Goal: Check status: Check status

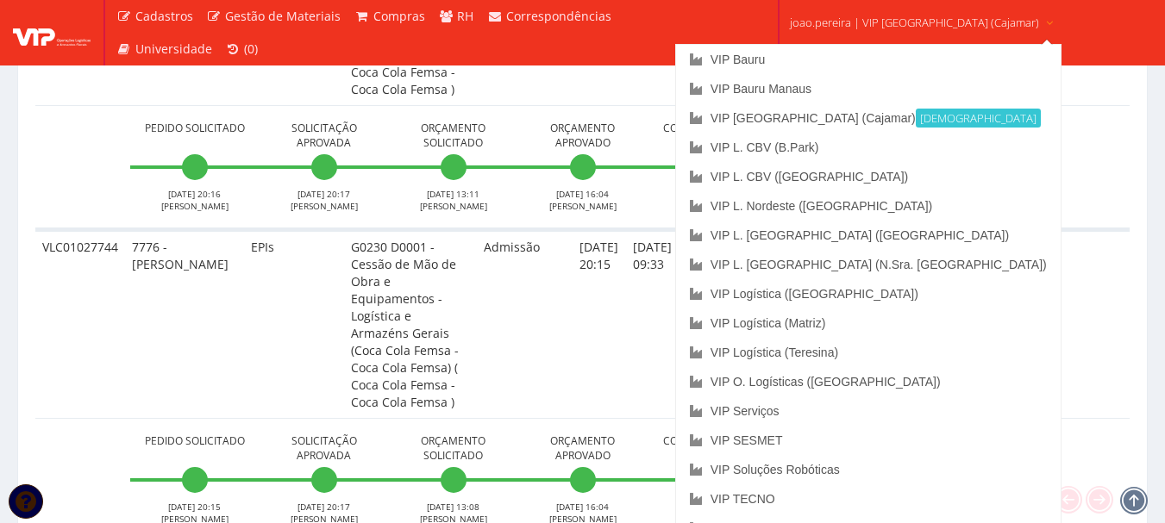
scroll to position [4741, 0]
click at [903, 13] on link "joao.pereira | VIP [GEOGRAPHIC_DATA] (Cajamar)" at bounding box center [922, 21] width 278 height 42
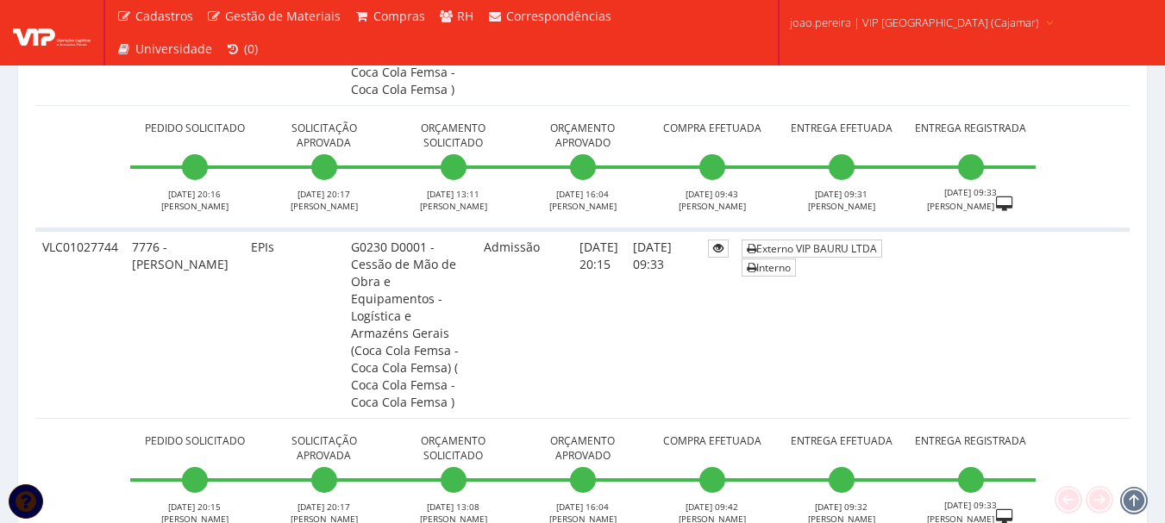
click at [907, 14] on span "joao.pereira | VIP [GEOGRAPHIC_DATA] (Cajamar)" at bounding box center [914, 22] width 249 height 17
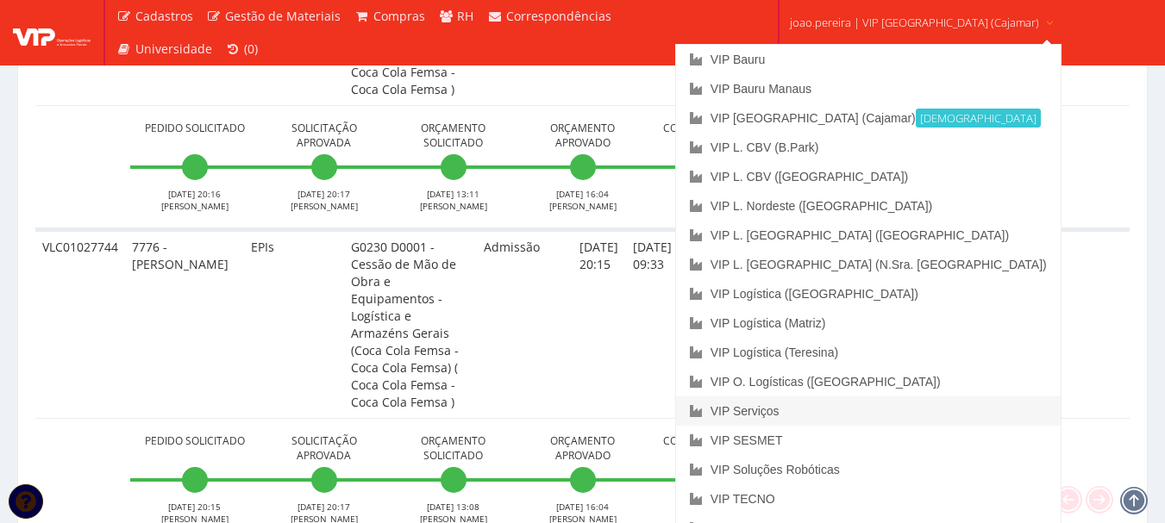
click at [821, 415] on link "VIP Serviços" at bounding box center [868, 411] width 384 height 29
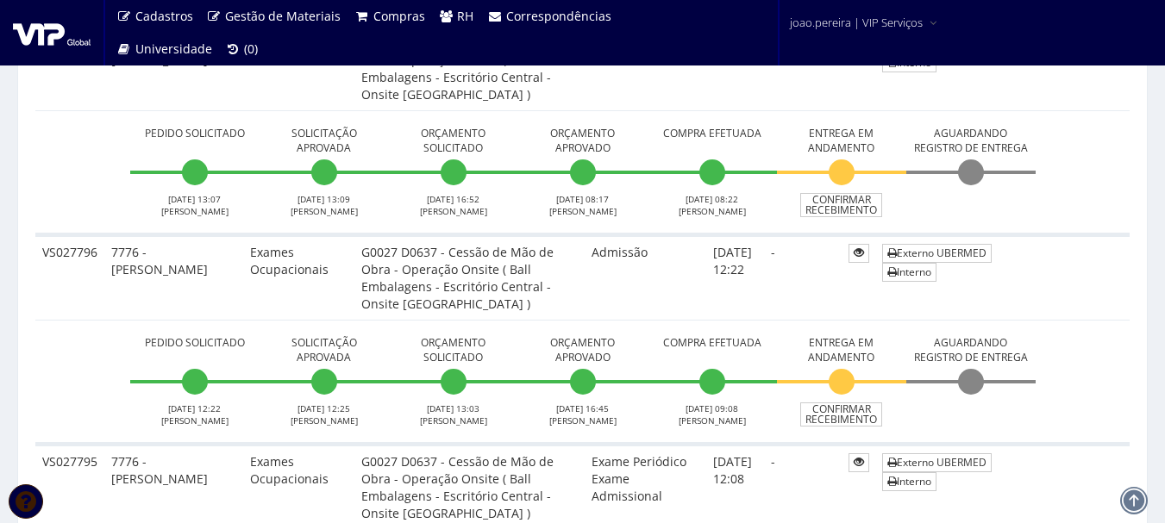
scroll to position [776, 0]
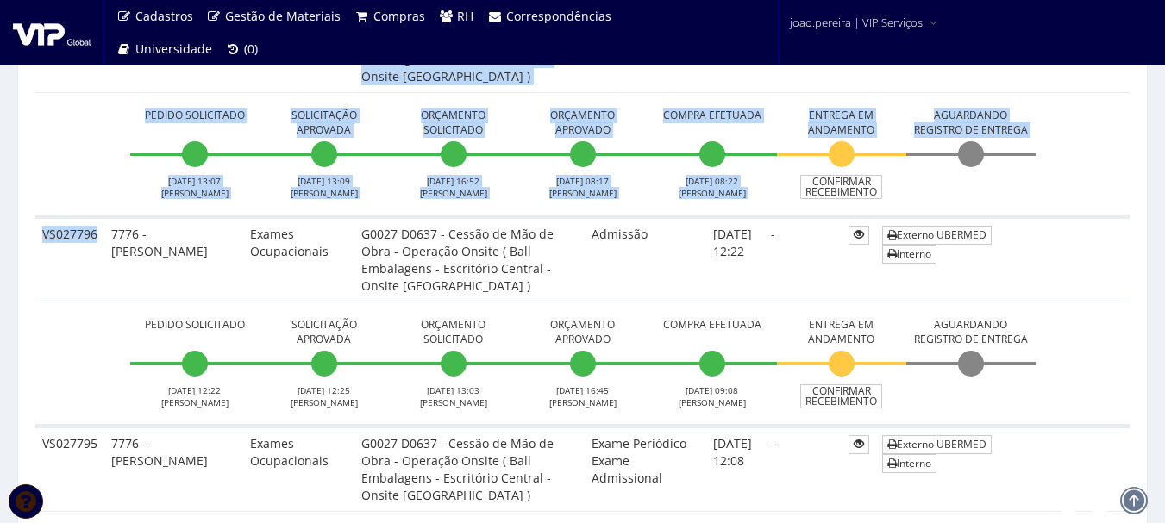
drag, startPoint x: 98, startPoint y: 234, endPoint x: 19, endPoint y: 228, distance: 79.5
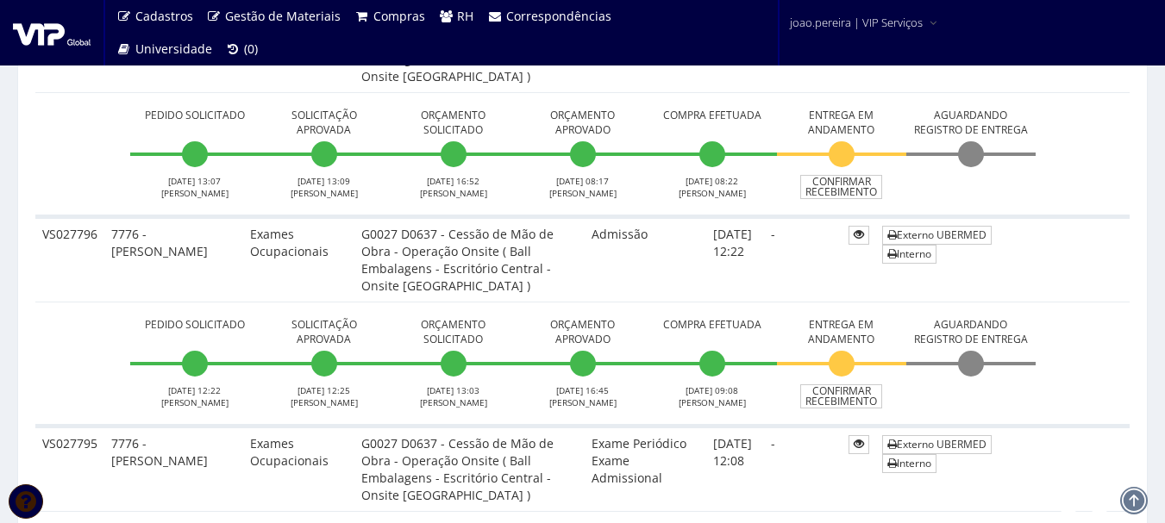
click at [105, 241] on td "7776 - [PERSON_NAME]" at bounding box center [173, 258] width 139 height 85
drag, startPoint x: 96, startPoint y: 232, endPoint x: 37, endPoint y: 232, distance: 58.6
click at [37, 232] on td "VS027796" at bounding box center [69, 258] width 69 height 85
copy td "VS027796"
click at [1100, 287] on td "Externo UBERMED Interno" at bounding box center [1002, 258] width 254 height 85
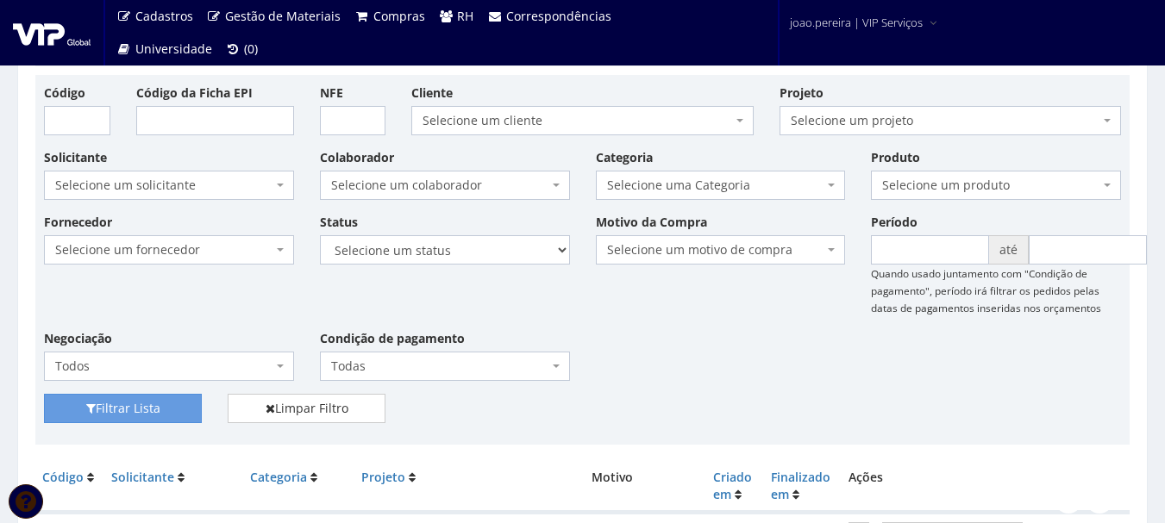
scroll to position [0, 0]
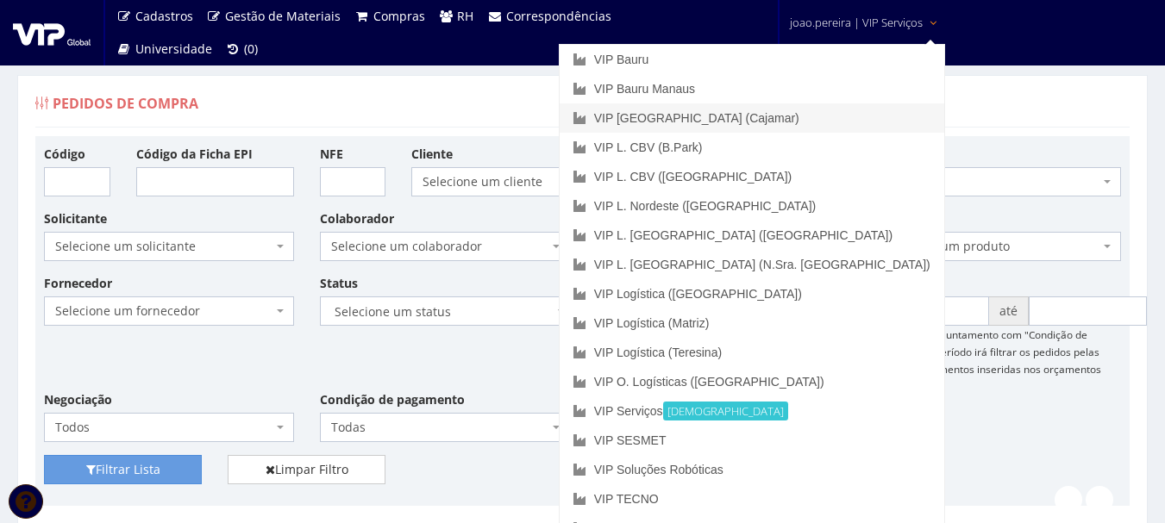
click at [812, 110] on link "VIP [GEOGRAPHIC_DATA] (Cajamar)" at bounding box center [751, 117] width 384 height 29
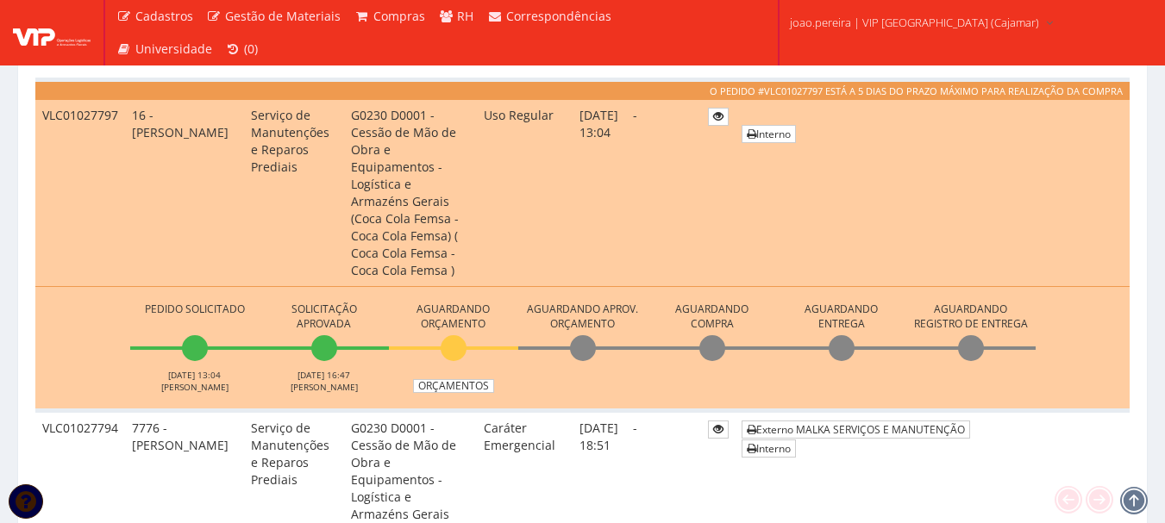
scroll to position [1121, 0]
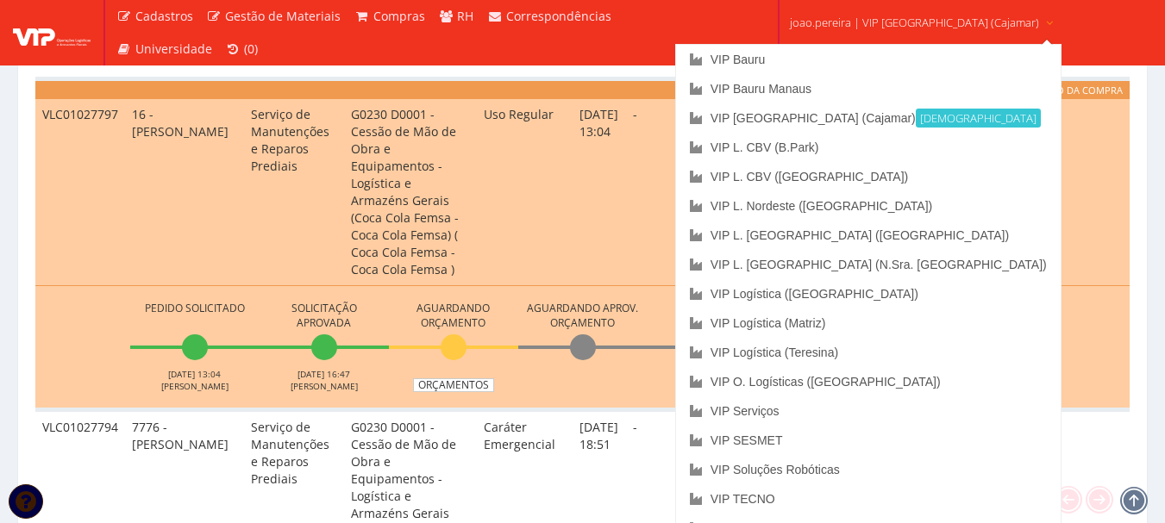
click at [877, 17] on span "joao.pereira | VIP [GEOGRAPHIC_DATA] (Cajamar)" at bounding box center [914, 22] width 249 height 17
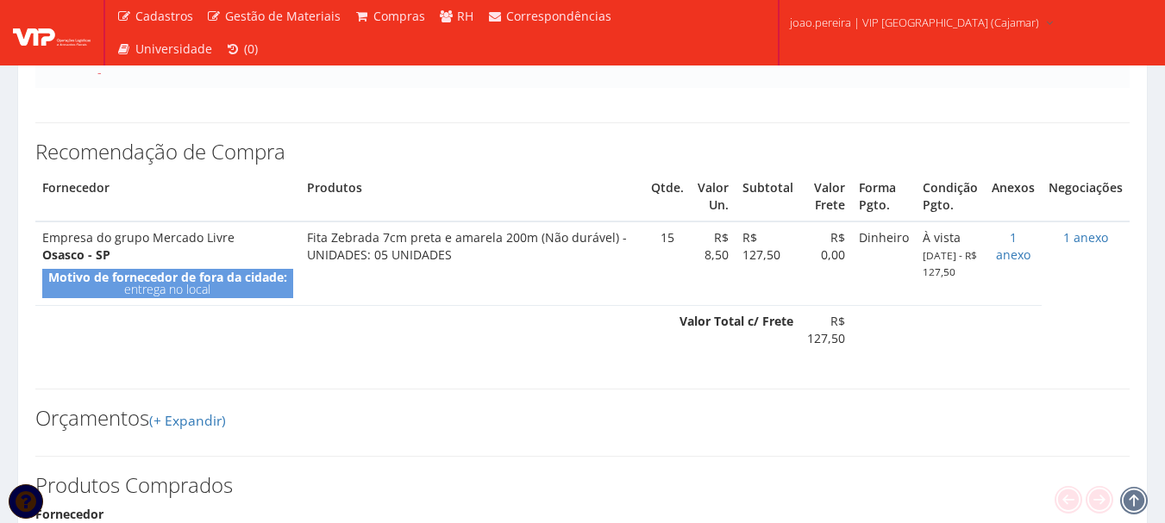
scroll to position [456, 0]
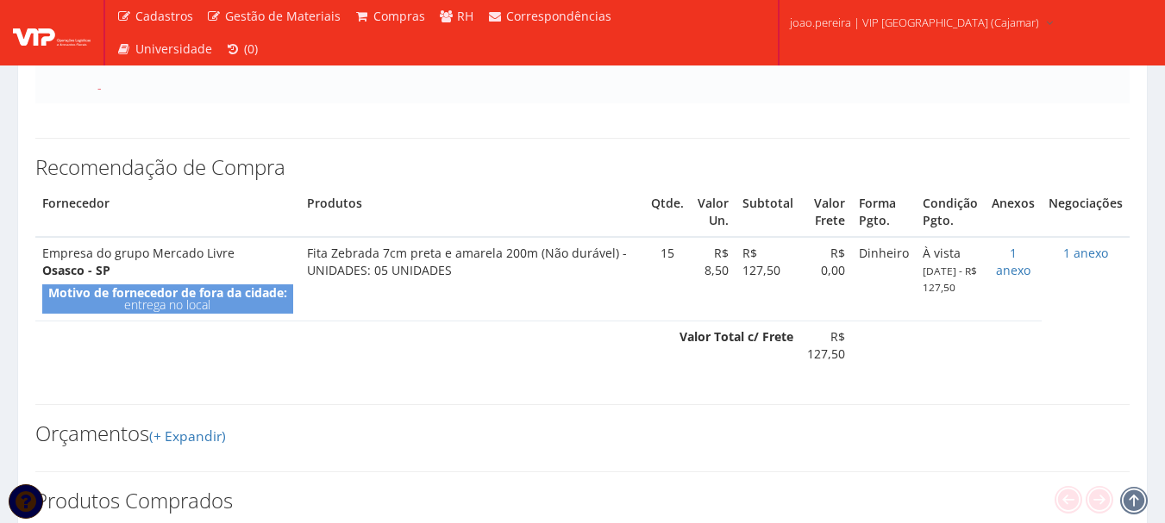
click at [166, 284] on div "Motivo de fornecedor de fora da cidade: entrega no local" at bounding box center [167, 298] width 251 height 29
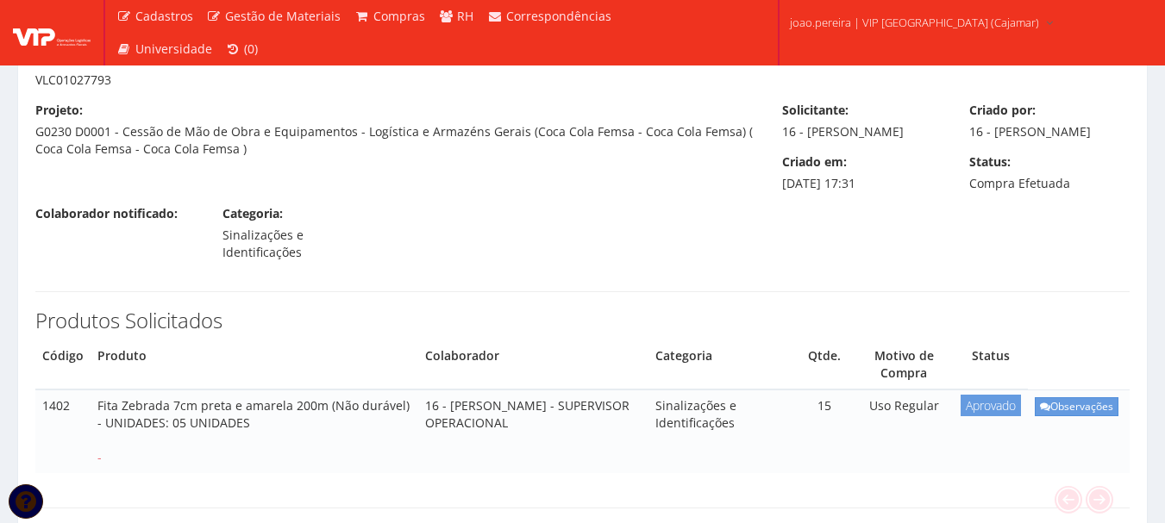
scroll to position [172, 0]
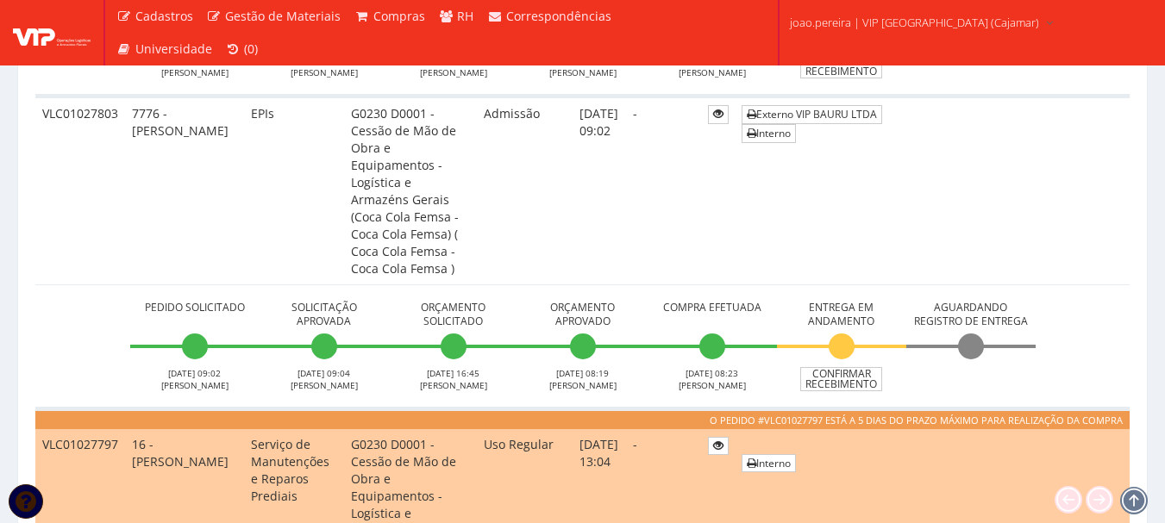
scroll to position [862, 0]
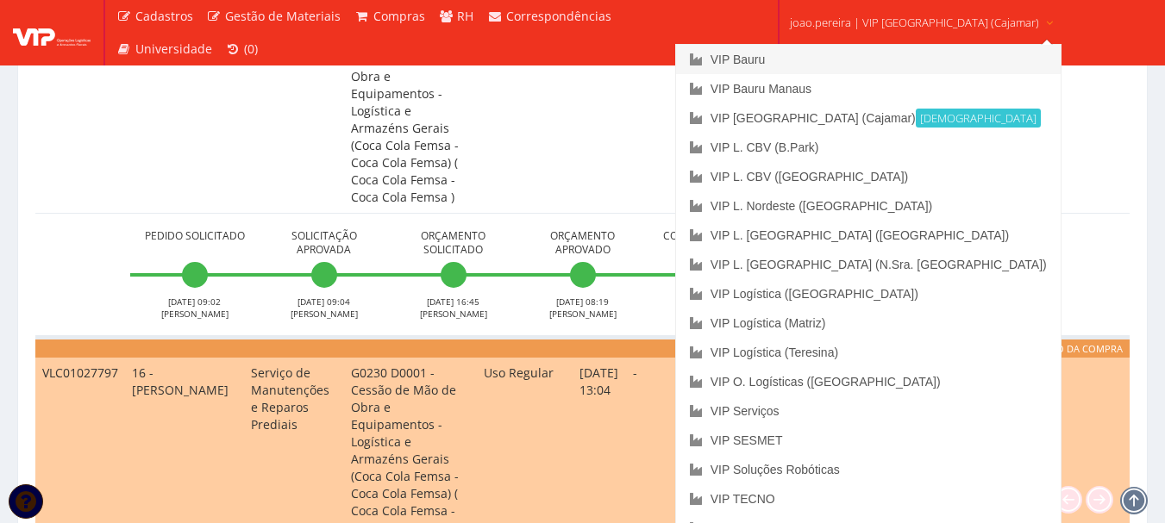
click at [822, 64] on link "VIP Bauru" at bounding box center [868, 59] width 384 height 29
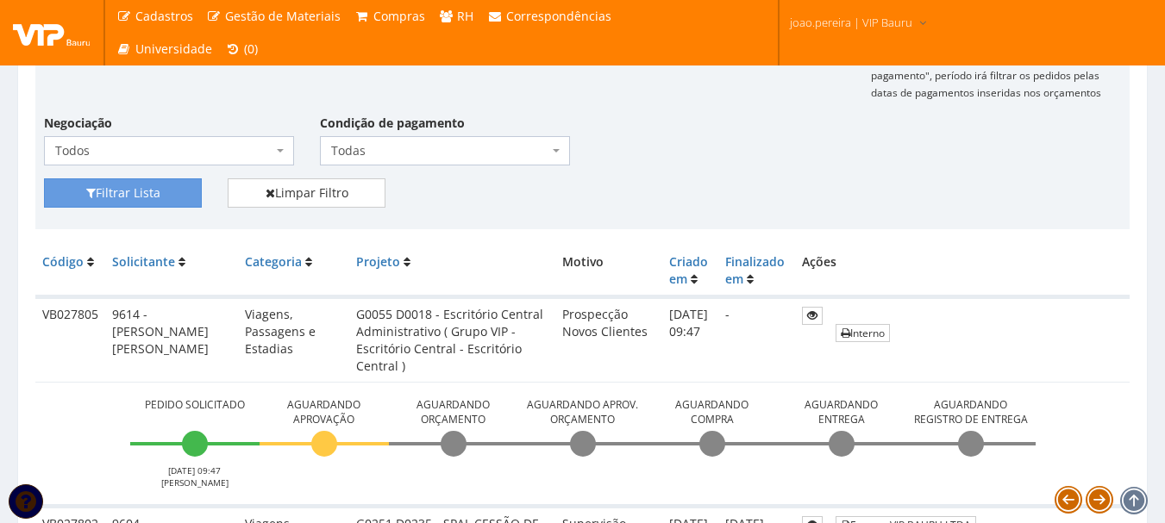
scroll to position [259, 0]
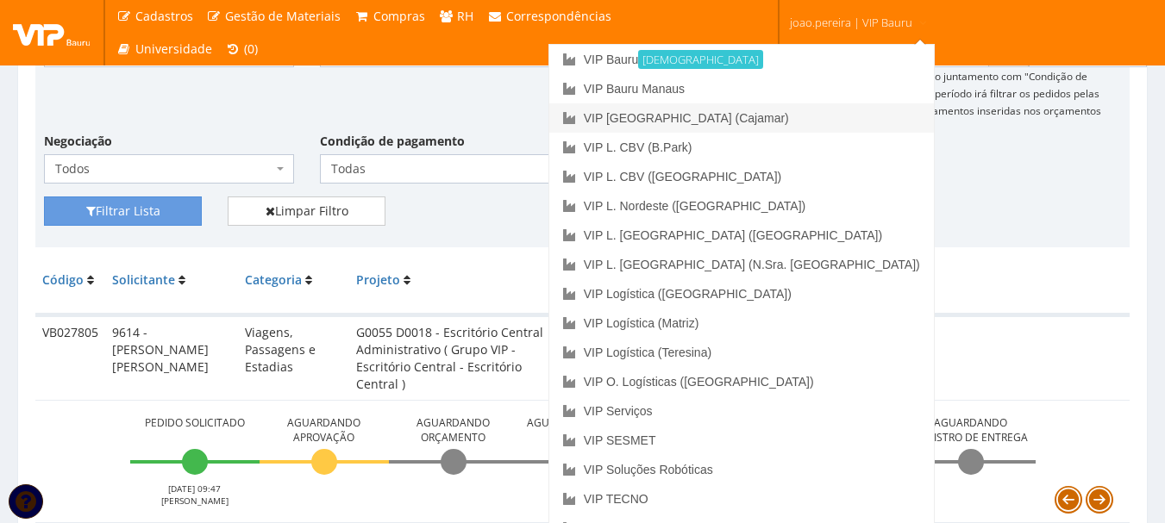
click at [810, 116] on link "VIP [GEOGRAPHIC_DATA] (Cajamar)" at bounding box center [741, 117] width 384 height 29
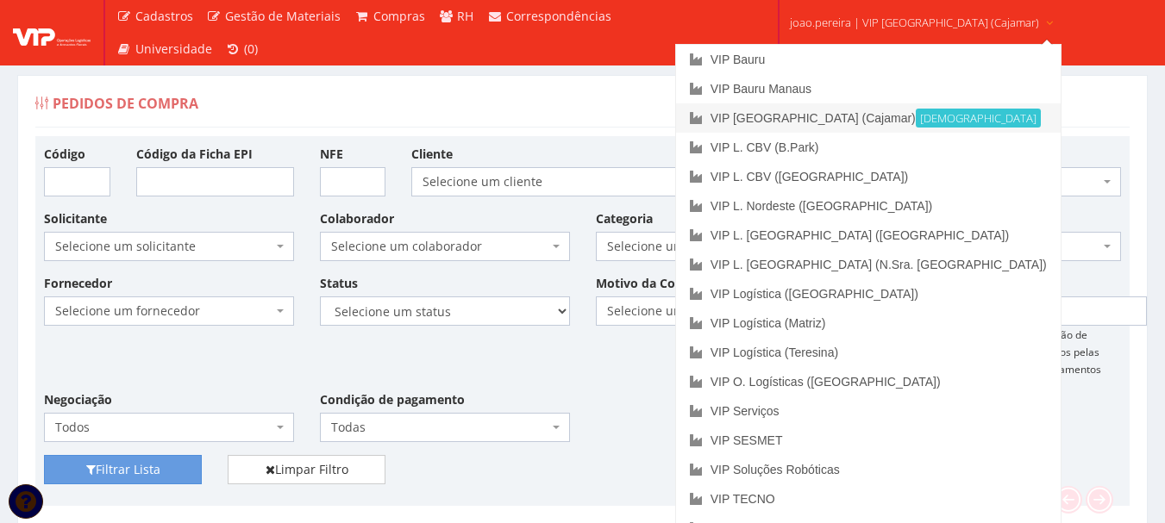
click at [841, 118] on link "VIP Brasil (Cajamar) Ativa" at bounding box center [868, 117] width 384 height 29
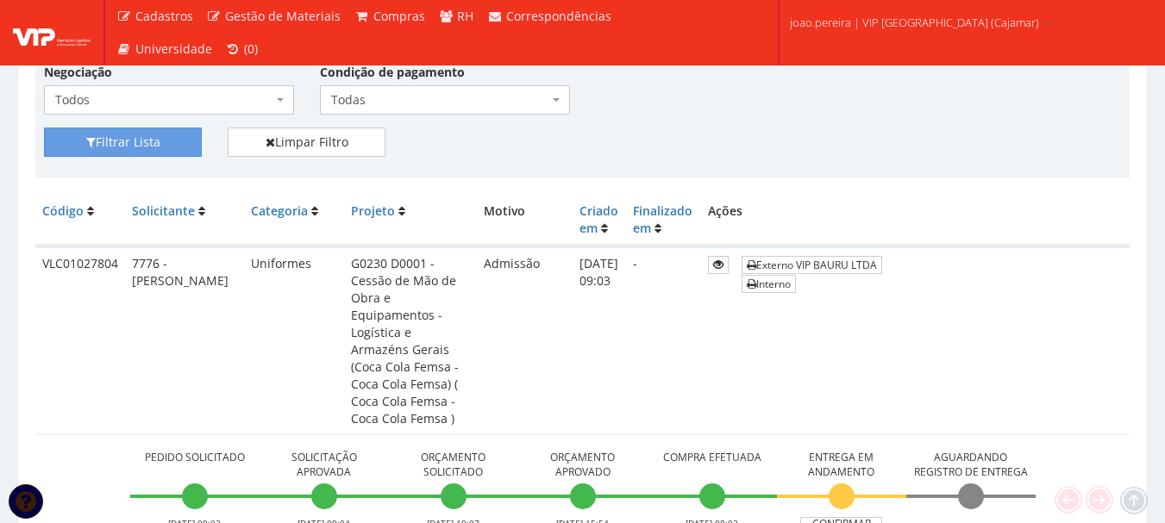
scroll to position [345, 0]
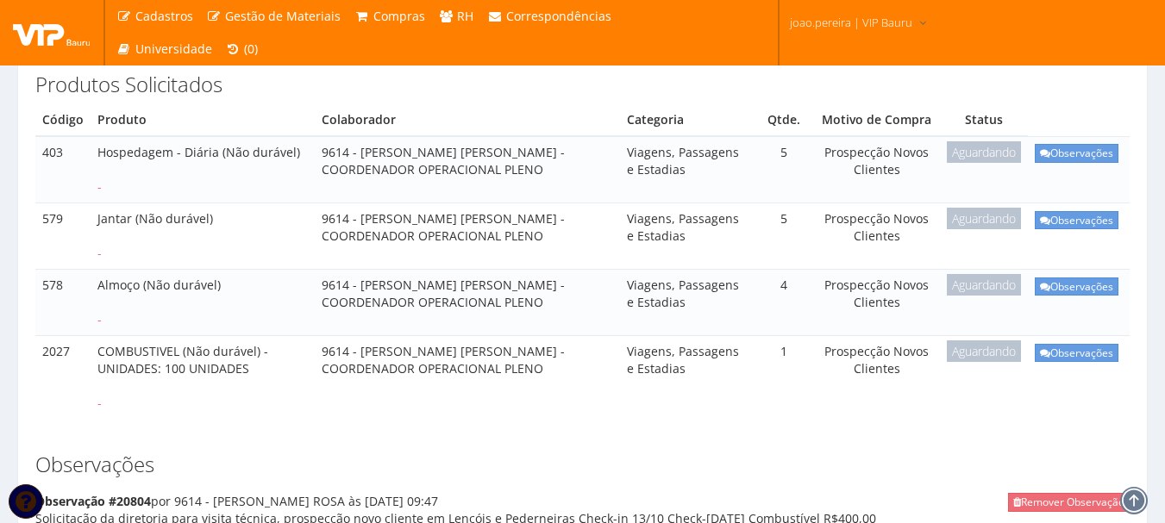
scroll to position [259, 0]
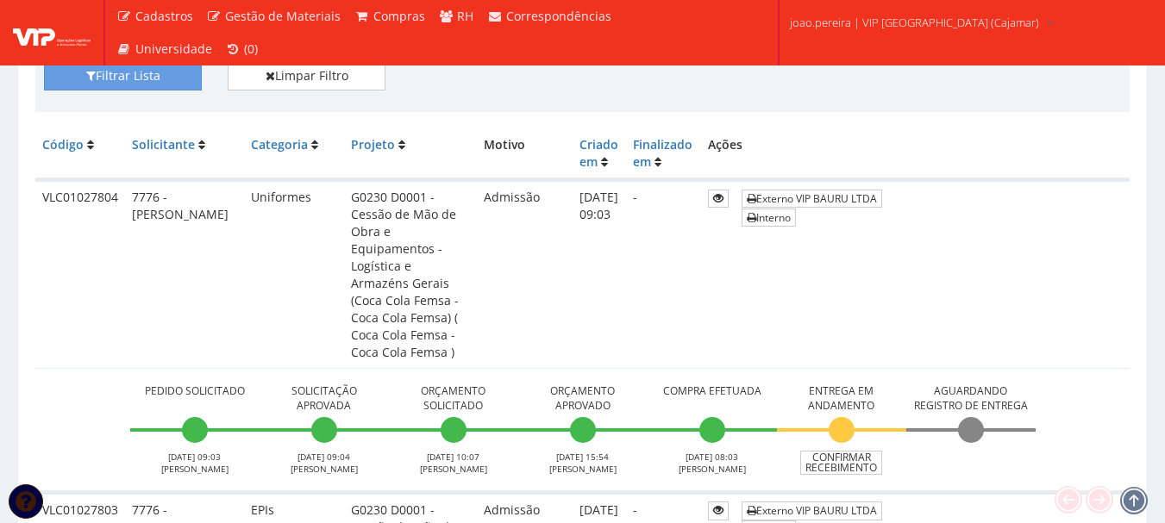
scroll to position [172, 0]
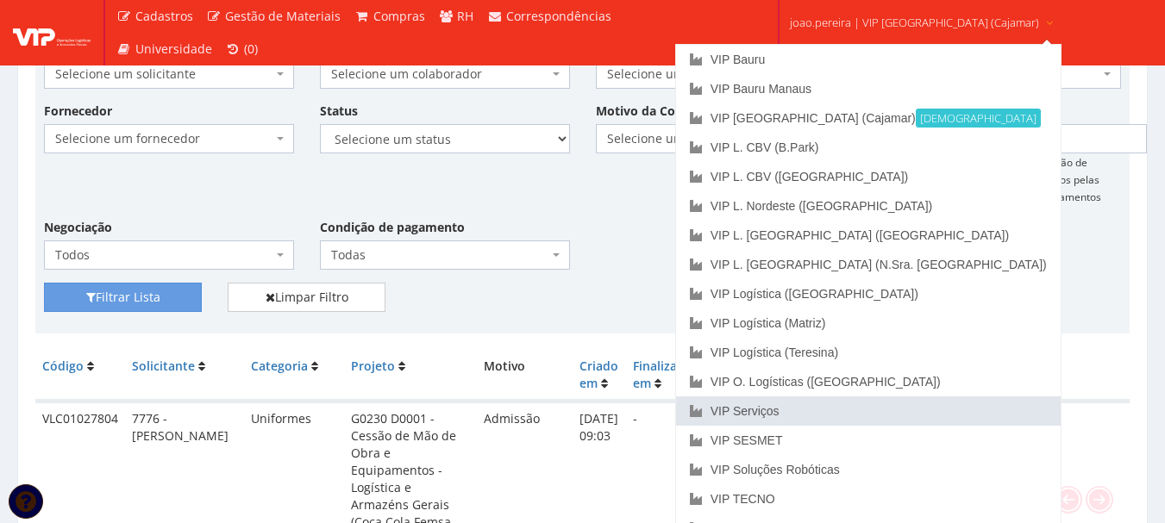
click at [803, 410] on link "VIP Serviços" at bounding box center [868, 411] width 384 height 29
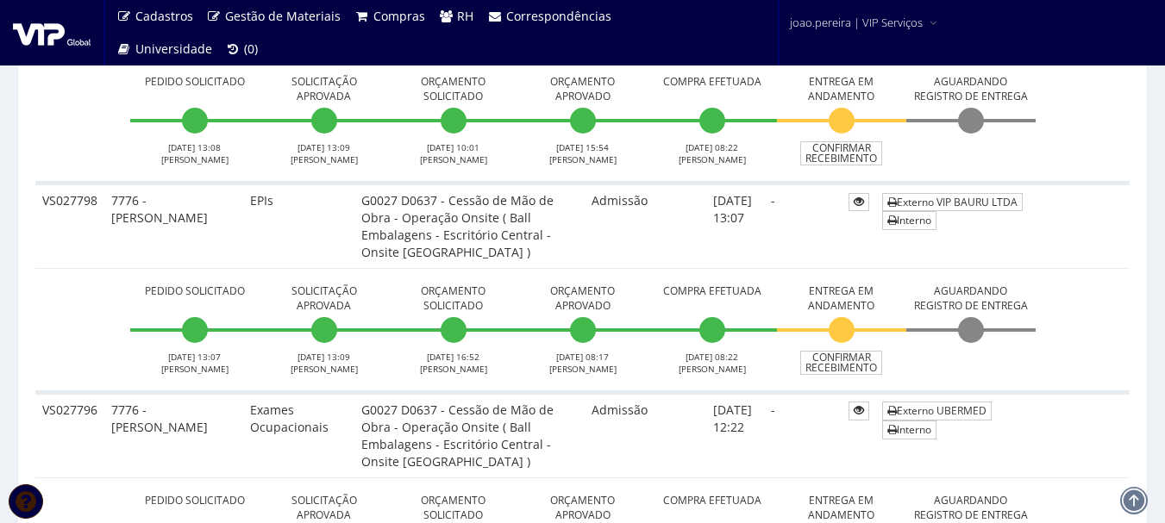
scroll to position [603, 0]
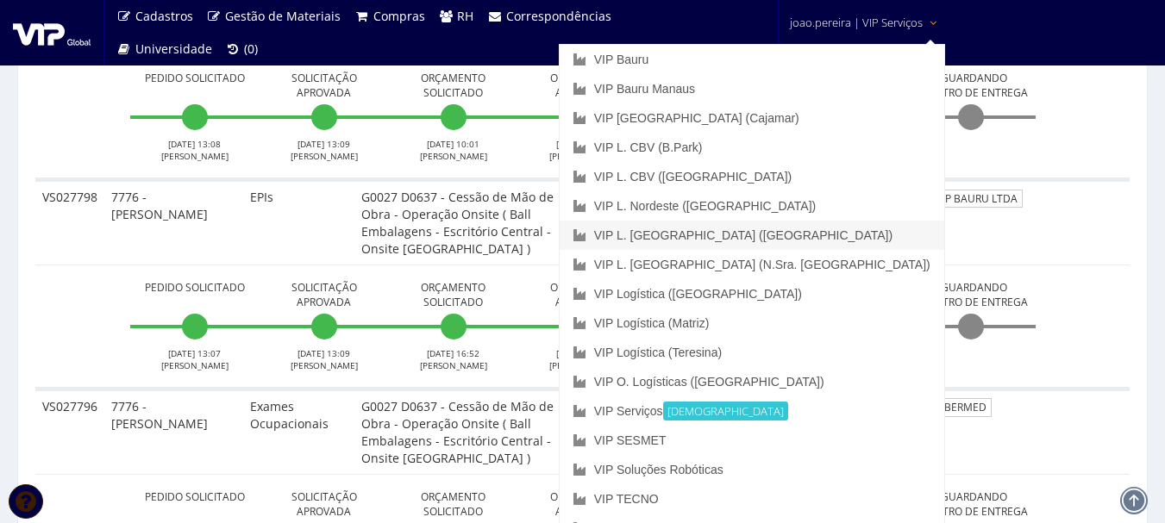
click at [838, 234] on link "VIP L. [GEOGRAPHIC_DATA] ([GEOGRAPHIC_DATA])" at bounding box center [751, 235] width 384 height 29
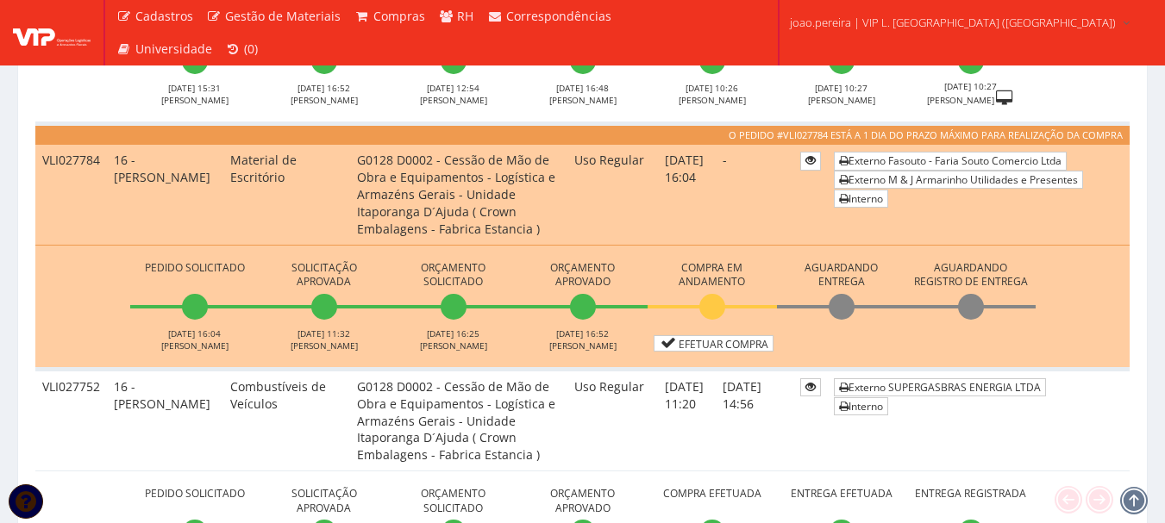
scroll to position [690, 0]
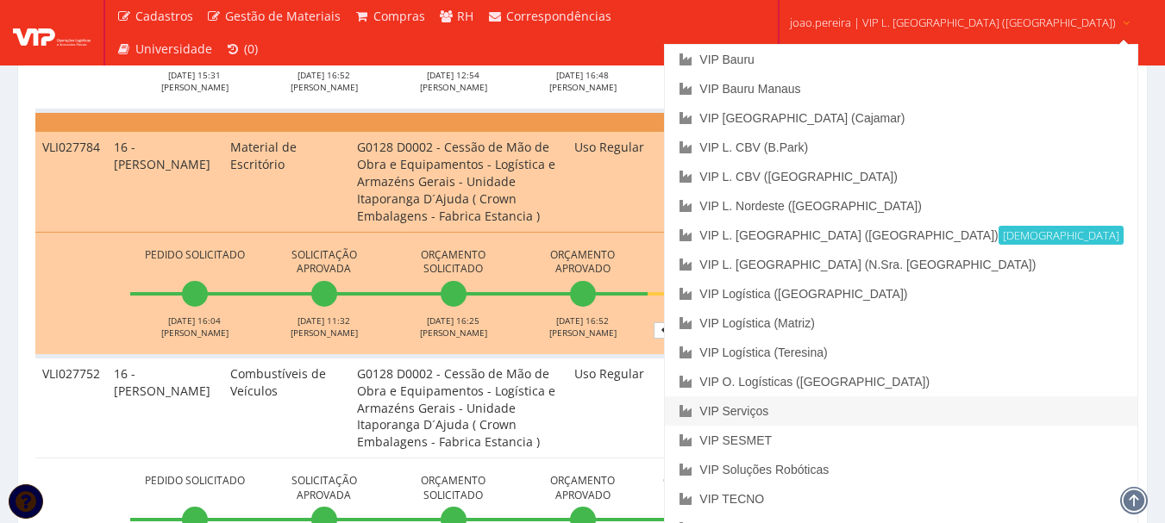
click at [849, 411] on link "VIP Serviços" at bounding box center [901, 411] width 472 height 29
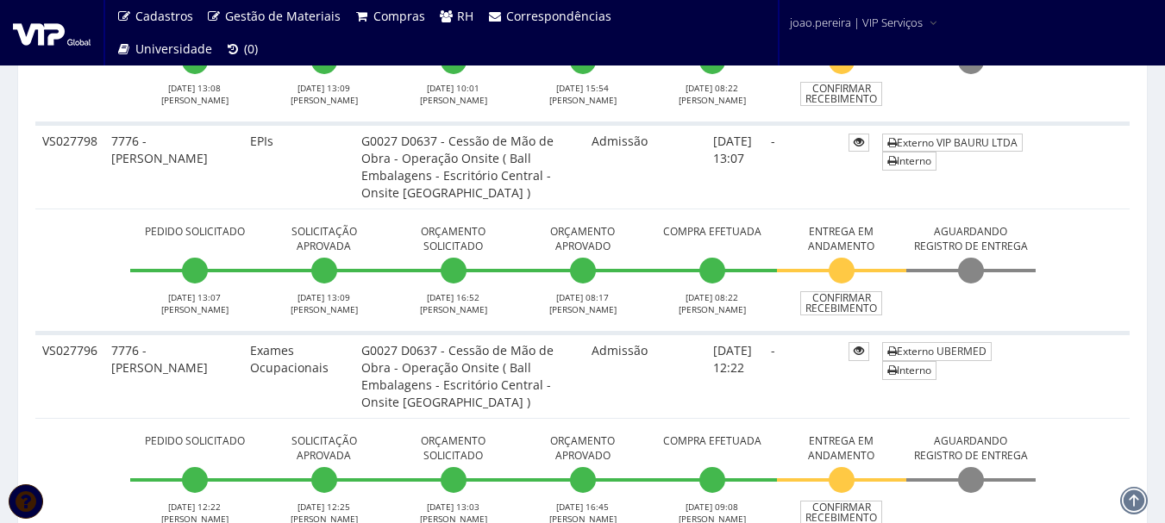
scroll to position [690, 0]
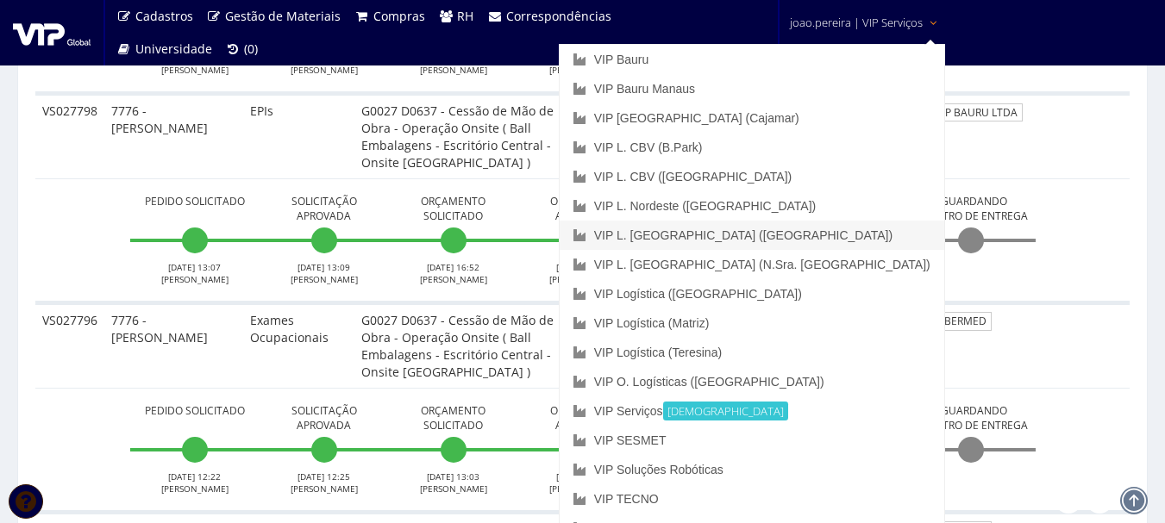
click at [864, 238] on link "VIP L. [GEOGRAPHIC_DATA] ([GEOGRAPHIC_DATA])" at bounding box center [751, 235] width 384 height 29
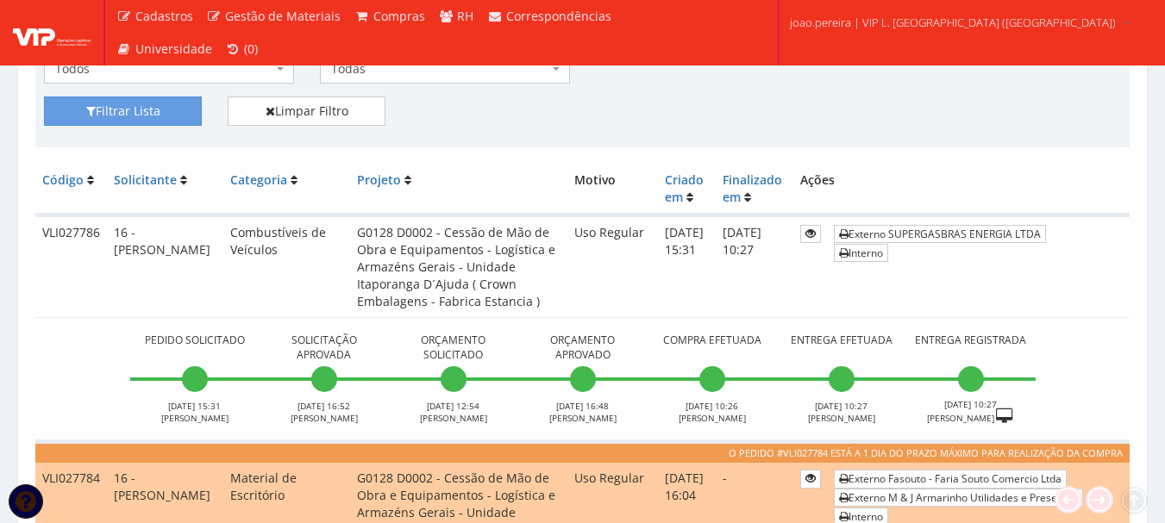
scroll to position [517, 0]
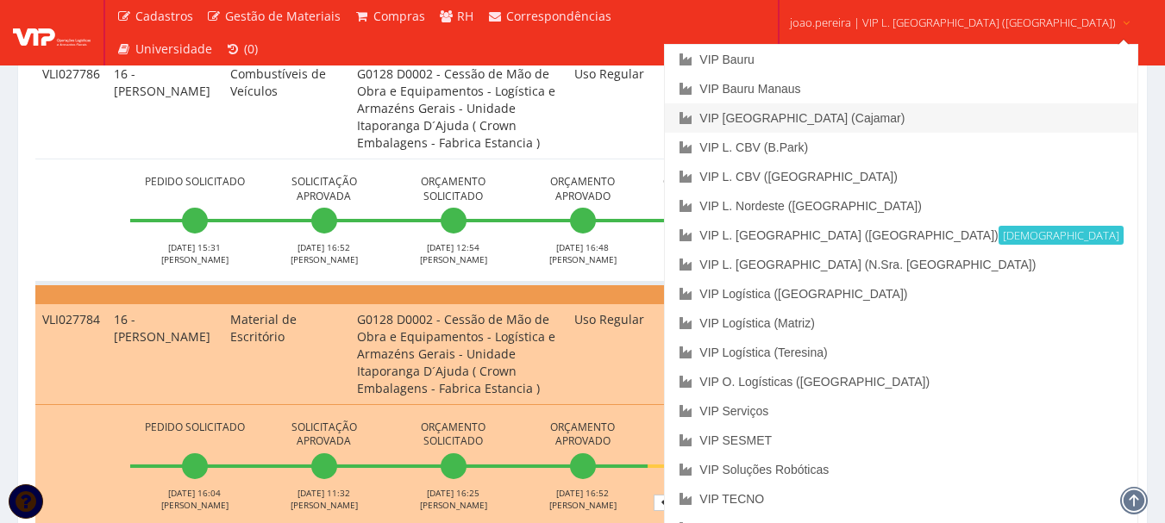
click at [866, 116] on link "VIP [GEOGRAPHIC_DATA] (Cajamar)" at bounding box center [901, 117] width 472 height 29
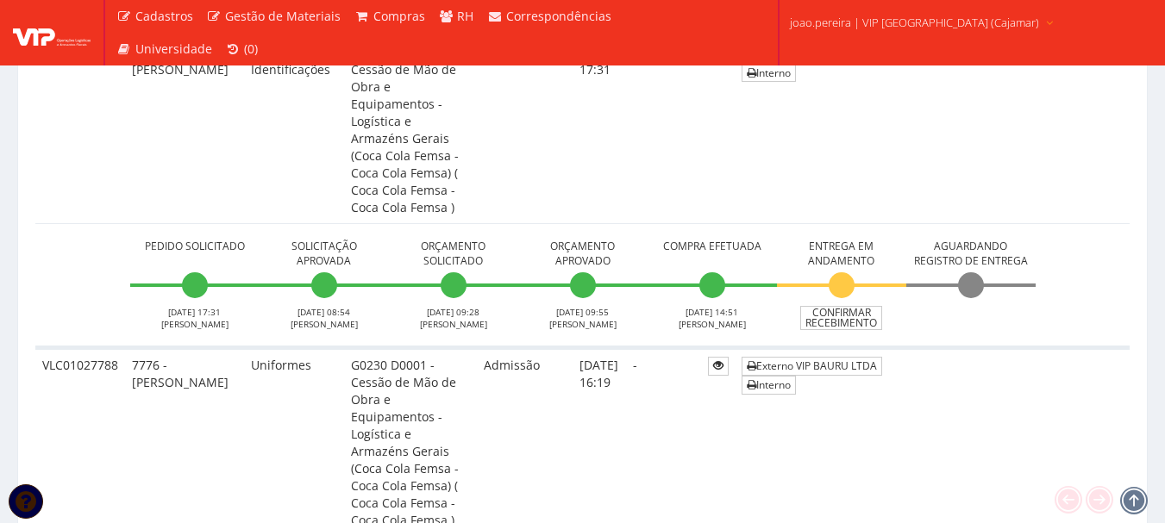
scroll to position [1810, 0]
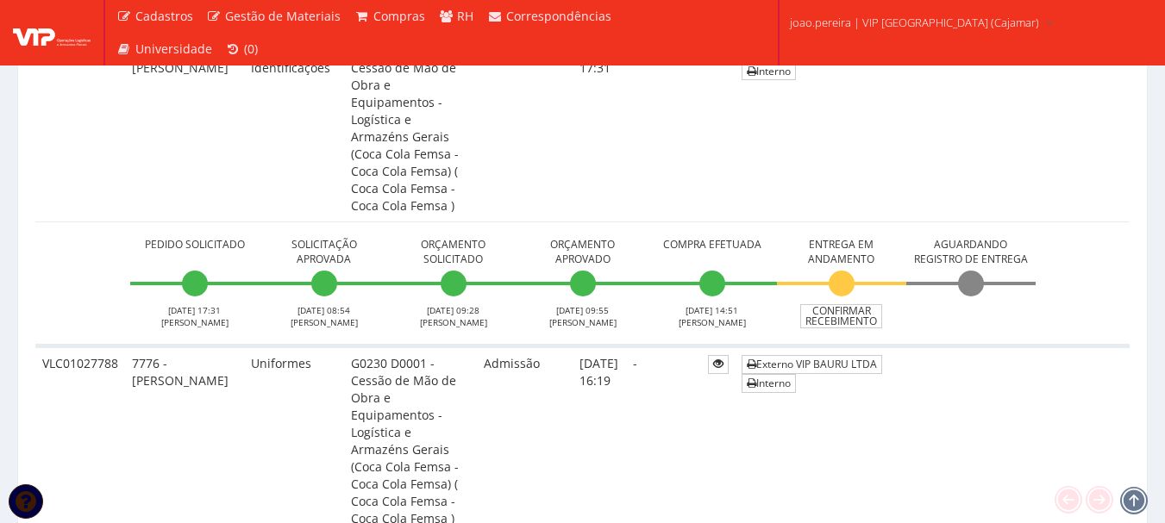
click at [80, 346] on td "VLC01027788" at bounding box center [80, 440] width 90 height 189
